Goal: Navigation & Orientation: Find specific page/section

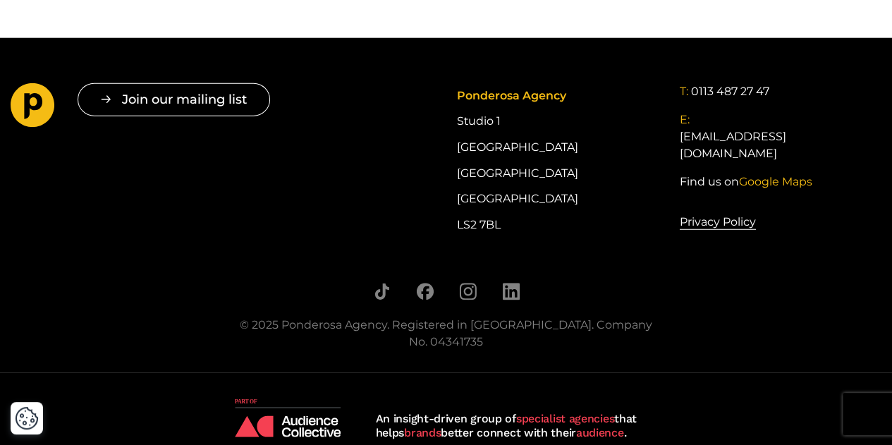
scroll to position [4472, 0]
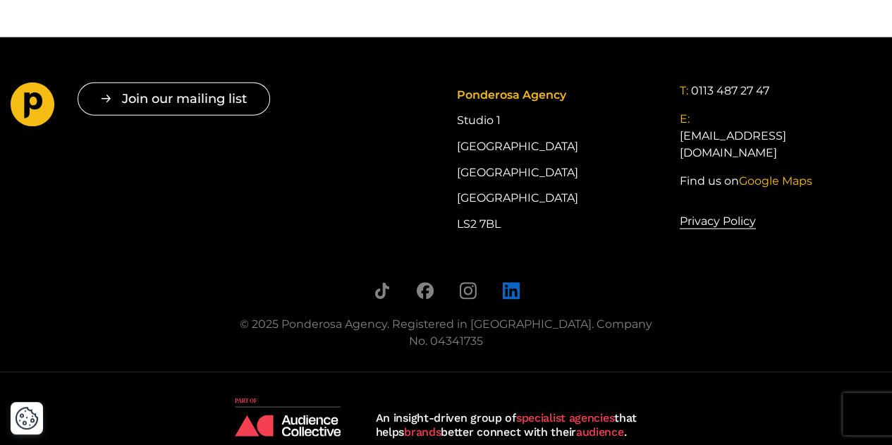
click at [511, 300] on icon "Follow us on LinkedIn" at bounding box center [510, 291] width 17 height 17
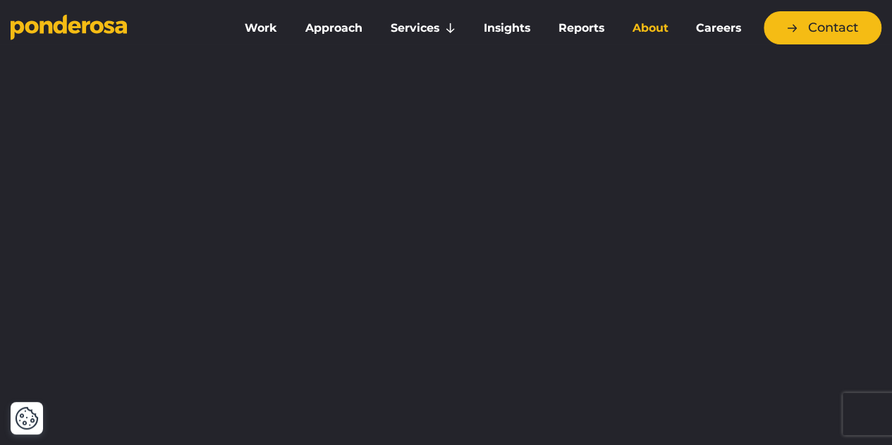
click at [638, 25] on link "About" at bounding box center [650, 28] width 59 height 30
